Goal: Task Accomplishment & Management: Manage account settings

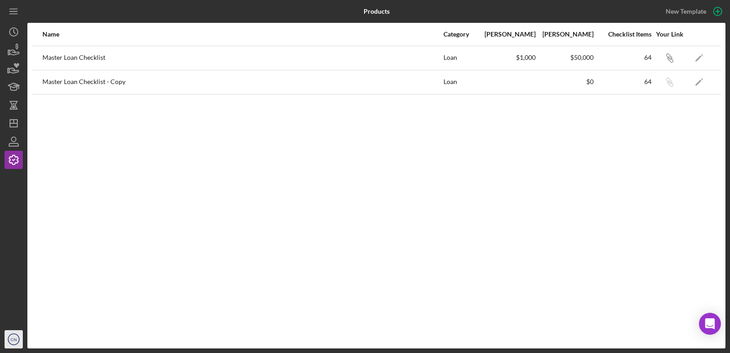
click at [10, 332] on icon "CN" at bounding box center [14, 339] width 18 height 23
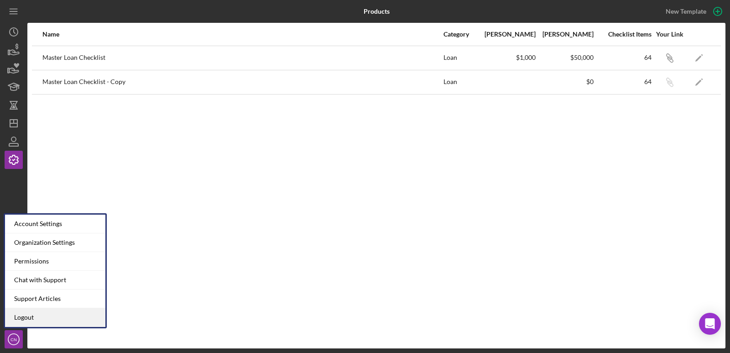
click at [27, 317] on link "Logout" at bounding box center [55, 317] width 100 height 19
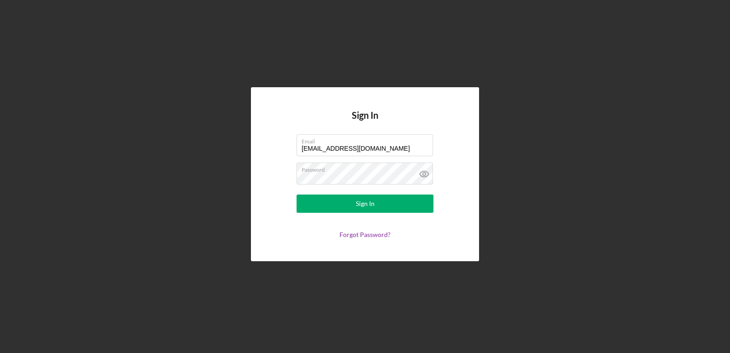
drag, startPoint x: 388, startPoint y: 151, endPoint x: 243, endPoint y: 120, distance: 148.7
click at [243, 120] on div "Sign In Email [EMAIL_ADDRESS][DOMAIN_NAME] Password Sign In Forgot Password?" at bounding box center [365, 174] width 721 height 348
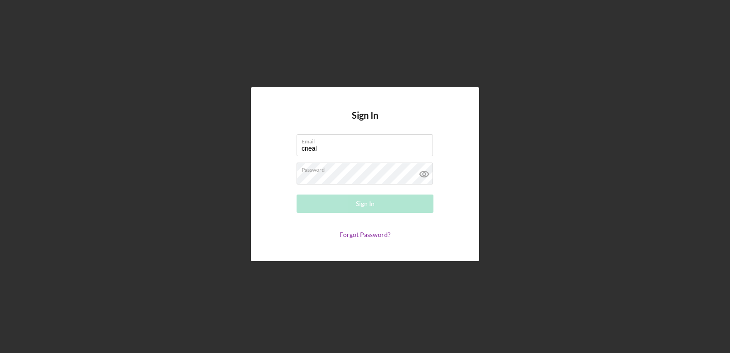
type input "[EMAIL_ADDRESS][DOMAIN_NAME]"
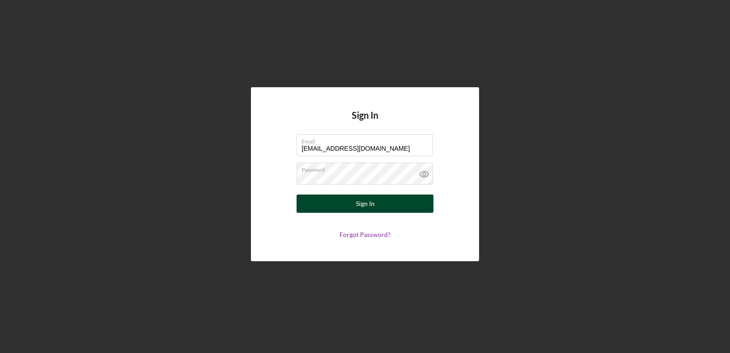
click at [356, 207] on div "Sign In" at bounding box center [365, 203] width 19 height 18
